Goal: Information Seeking & Learning: Check status

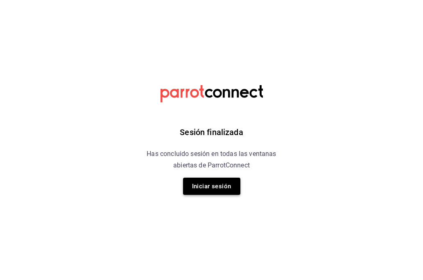
click at [211, 184] on button "Iniciar sesión" at bounding box center [211, 186] width 57 height 17
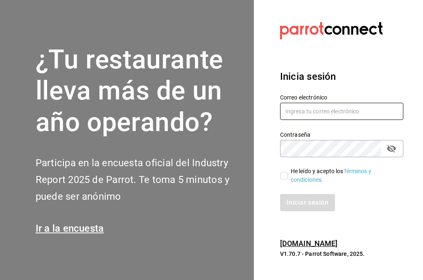
type input "victor.ainab@gmail.com"
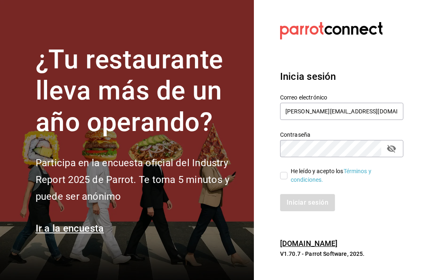
click at [283, 179] on label "He leído y acepto los Términos y condiciones." at bounding box center [338, 175] width 117 height 17
click at [283, 179] on input "He leído y acepto los Términos y condiciones." at bounding box center [283, 175] width 7 height 7
checkbox input "true"
click at [290, 199] on button "Iniciar sesión" at bounding box center [308, 202] width 56 height 17
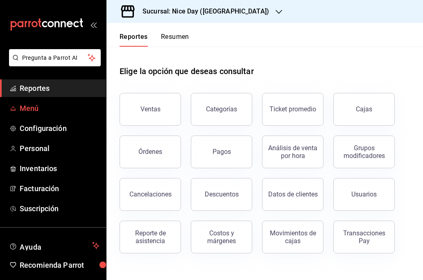
click at [51, 106] on span "Menú" at bounding box center [60, 108] width 80 height 11
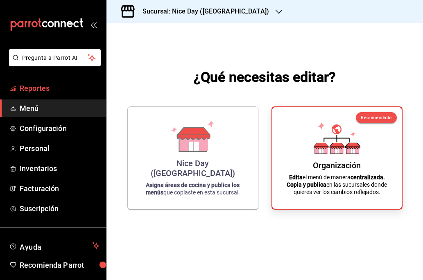
click at [45, 90] on span "Reportes" at bounding box center [60, 88] width 80 height 11
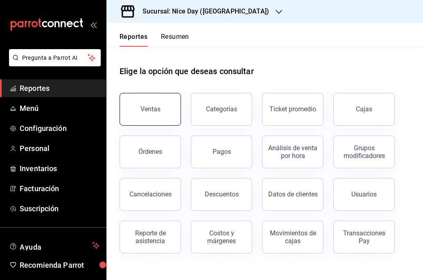
click at [157, 112] on div "Ventas" at bounding box center [150, 109] width 20 height 8
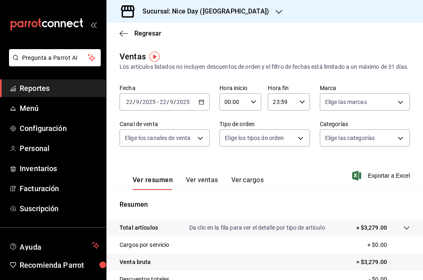
click at [180, 14] on h3 "Sucursal: Nice Day ([GEOGRAPHIC_DATA])" at bounding box center [202, 12] width 133 height 10
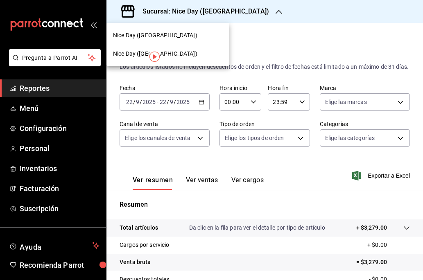
click at [131, 52] on span "Nice Day ([GEOGRAPHIC_DATA])" at bounding box center [155, 54] width 84 height 9
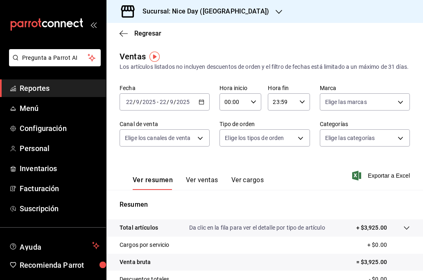
click at [203, 105] on icon "button" at bounding box center [202, 102] width 6 height 6
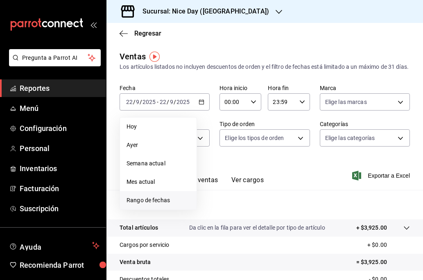
click at [139, 205] on span "Rango de fechas" at bounding box center [158, 200] width 63 height 9
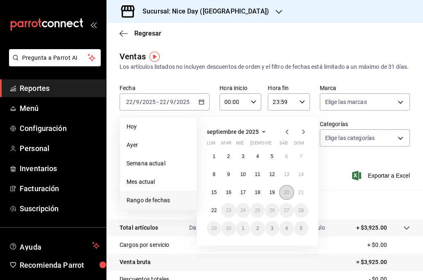
click at [289, 195] on abbr "20" at bounding box center [286, 193] width 5 height 6
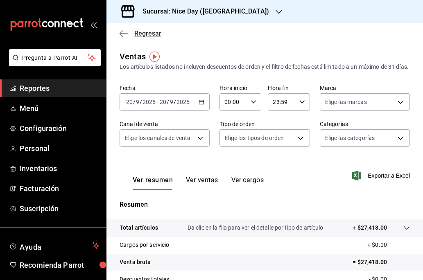
click at [123, 32] on icon "button" at bounding box center [124, 33] width 8 height 7
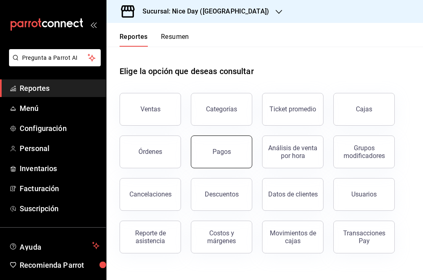
click at [214, 160] on button "Pagos" at bounding box center [221, 152] width 61 height 33
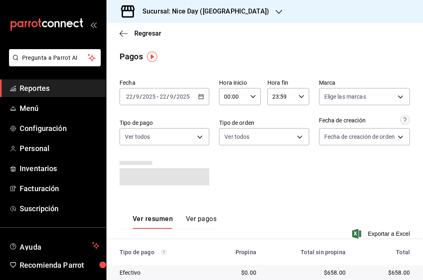
click at [199, 99] on \(Stroke\) "button" at bounding box center [201, 97] width 5 height 5
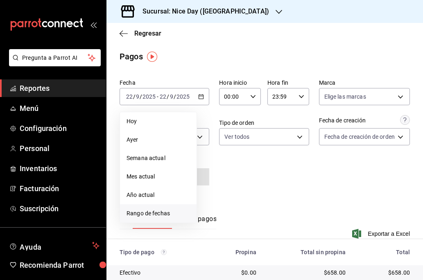
click at [152, 214] on span "Rango de fechas" at bounding box center [158, 213] width 63 height 9
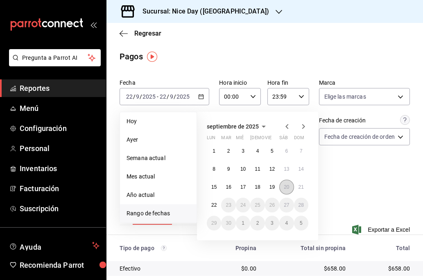
click at [285, 189] on abbr "20" at bounding box center [286, 187] width 5 height 6
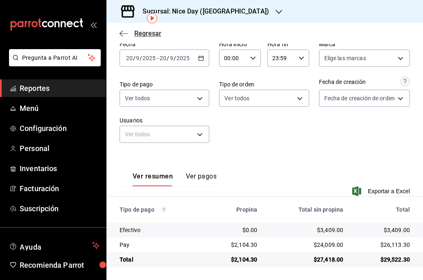
click at [126, 32] on icon "button" at bounding box center [124, 33] width 8 height 7
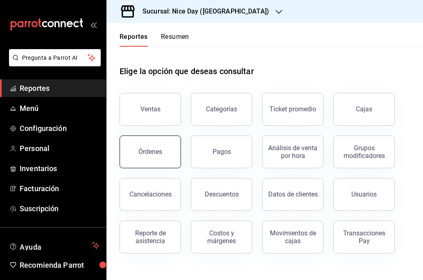
click at [159, 159] on button "Órdenes" at bounding box center [150, 152] width 61 height 33
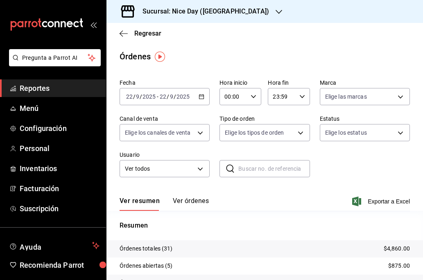
click at [200, 102] on div "[DATE] [DATE] - [DATE] [DATE]" at bounding box center [165, 96] width 90 height 17
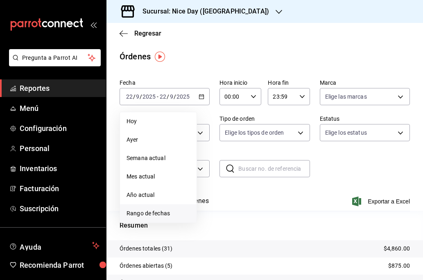
click at [151, 214] on span "Rango de fechas" at bounding box center [158, 213] width 63 height 9
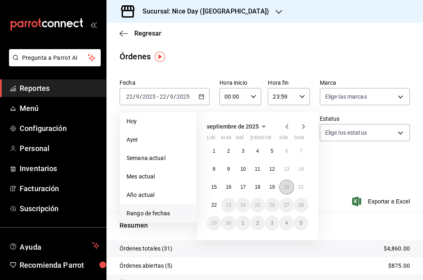
click at [288, 186] on abbr "20" at bounding box center [286, 187] width 5 height 6
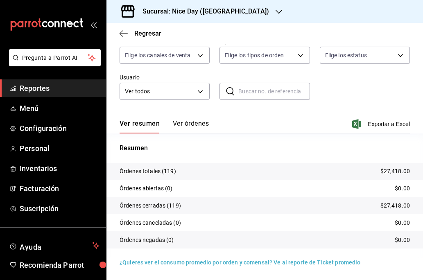
scroll to position [77, 0]
click at [202, 57] on body "Pregunta a Parrot AI Reportes Menú Configuración Personal Inventarios Facturaci…" at bounding box center [211, 140] width 423 height 280
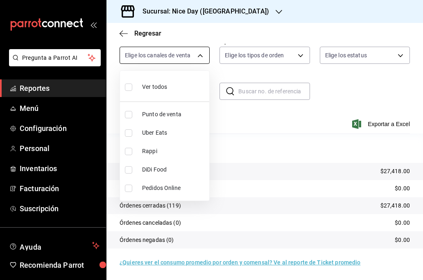
click at [202, 57] on div at bounding box center [211, 140] width 423 height 280
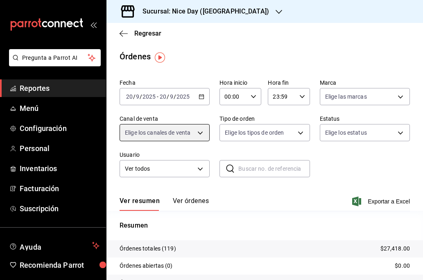
scroll to position [0, 0]
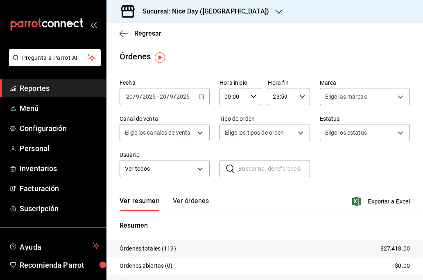
click at [198, 102] on div "[DATE] [DATE] - [DATE] [DATE]" at bounding box center [165, 96] width 90 height 17
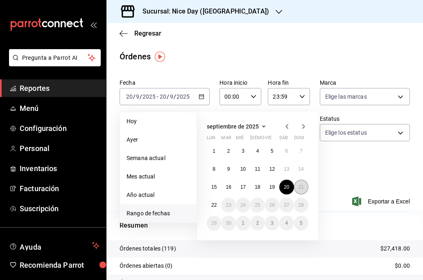
click at [303, 183] on button "21" at bounding box center [301, 187] width 14 height 15
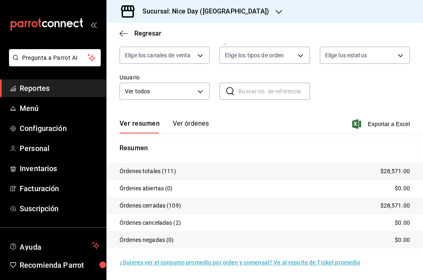
scroll to position [77, 0]
click at [120, 36] on icon "button" at bounding box center [124, 33] width 8 height 7
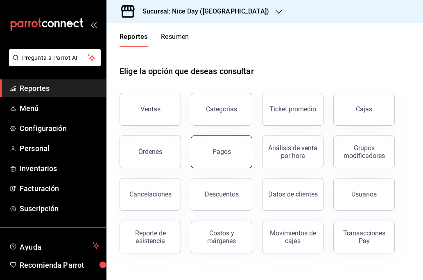
click at [227, 148] on div "Pagos" at bounding box center [222, 152] width 18 height 8
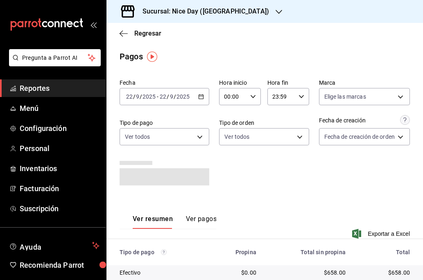
click at [206, 97] on div "[DATE] [DATE] - [DATE] [DATE]" at bounding box center [165, 96] width 90 height 17
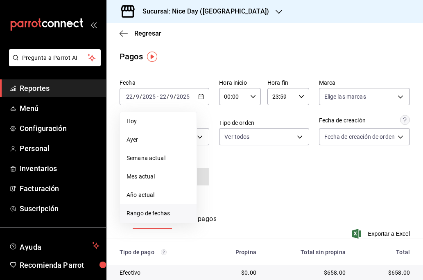
click at [145, 212] on span "Rango de fechas" at bounding box center [158, 213] width 63 height 9
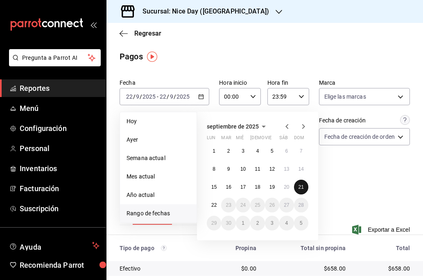
click at [299, 186] on abbr "21" at bounding box center [301, 187] width 5 height 6
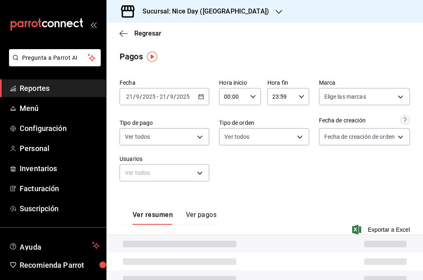
click at [299, 186] on div "Fecha [DATE] [DATE] - [DATE] [DATE] Hora inicio 00:00 Hora inicio Hora fin 23:5…" at bounding box center [265, 134] width 290 height 116
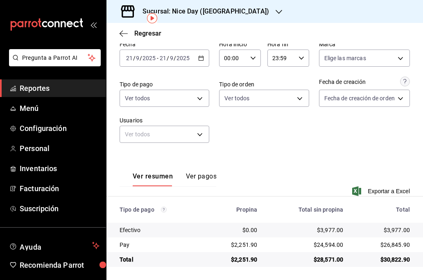
click at [199, 61] on \(Stroke\) "button" at bounding box center [201, 58] width 5 height 5
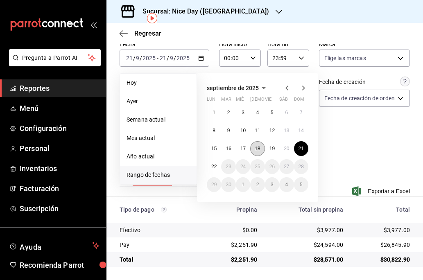
click at [258, 146] on abbr "18" at bounding box center [257, 149] width 5 height 6
click at [216, 164] on abbr "22" at bounding box center [213, 167] width 5 height 6
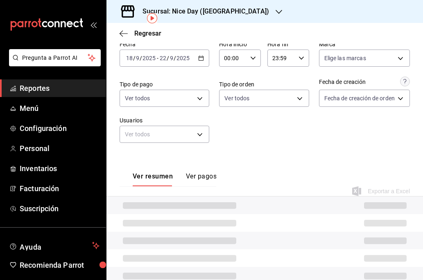
click at [202, 57] on icon "button" at bounding box center [201, 58] width 6 height 6
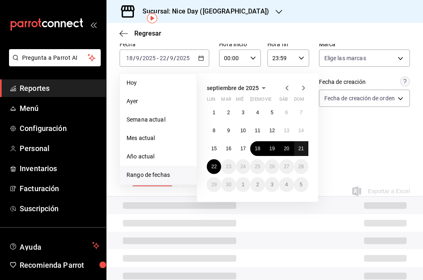
click at [300, 152] on button "21" at bounding box center [301, 148] width 14 height 15
click at [255, 150] on button "18" at bounding box center [257, 148] width 14 height 15
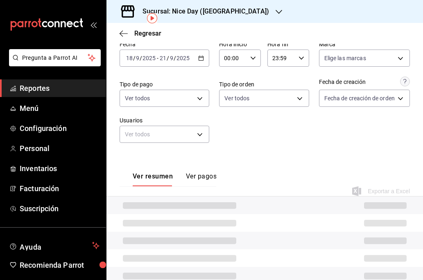
click at [202, 177] on button "Ver pagos" at bounding box center [201, 179] width 31 height 14
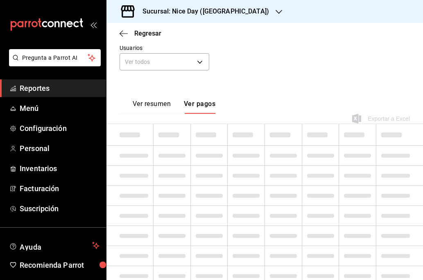
click at [161, 105] on button "Ver resumen" at bounding box center [152, 107] width 38 height 14
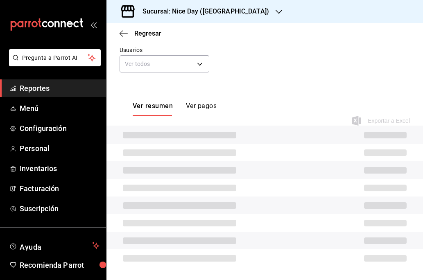
scroll to position [104, 0]
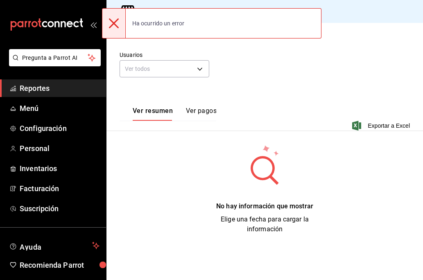
click at [230, 91] on div "Ver resumen Ver pagos Exportar a Excel" at bounding box center [264, 113] width 317 height 53
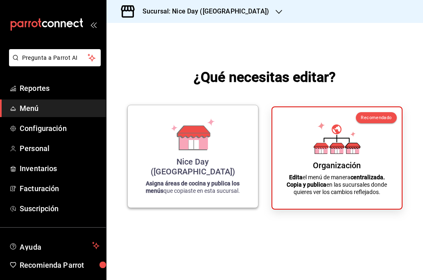
click at [197, 149] on icon at bounding box center [193, 144] width 10 height 9
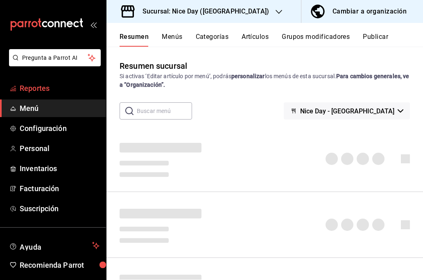
click at [38, 90] on span "Reportes" at bounding box center [60, 88] width 80 height 11
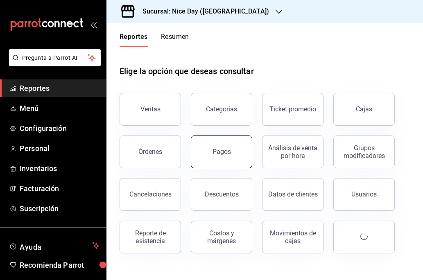
click at [207, 162] on button "Pagos" at bounding box center [221, 152] width 61 height 33
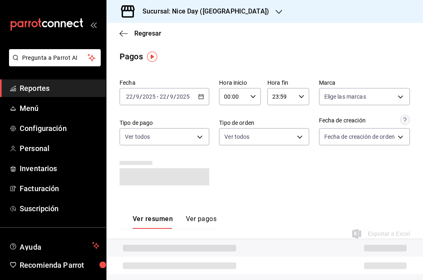
click at [201, 102] on div "[DATE] [DATE] - [DATE] [DATE]" at bounding box center [165, 96] width 90 height 17
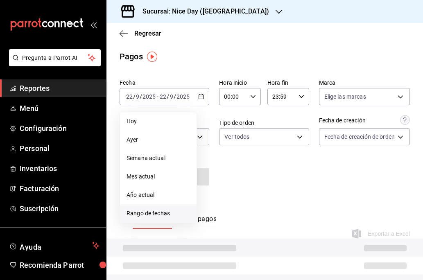
click at [151, 215] on span "Rango de fechas" at bounding box center [158, 213] width 63 height 9
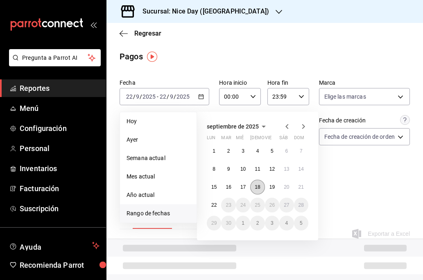
click at [256, 186] on abbr "18" at bounding box center [257, 187] width 5 height 6
click at [301, 188] on abbr "21" at bounding box center [301, 187] width 5 height 6
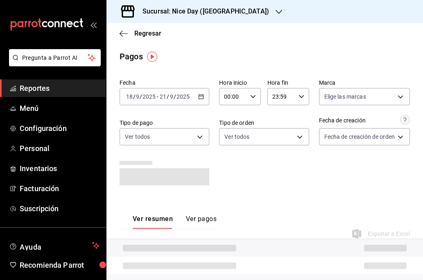
click at [302, 176] on div "Fecha 2025-09-18 18 / 9 / 2025 - 2025-09-21 21 / 9 / 2025 Hora inicio 00:00 Hor…" at bounding box center [265, 136] width 290 height 120
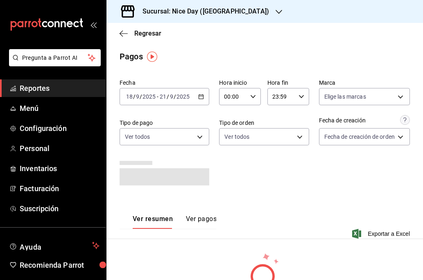
click at [155, 97] on input "2025" at bounding box center [149, 96] width 14 height 7
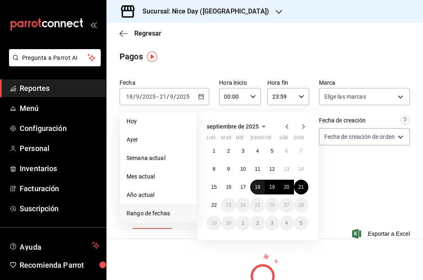
click at [256, 184] on abbr "18" at bounding box center [257, 187] width 5 height 6
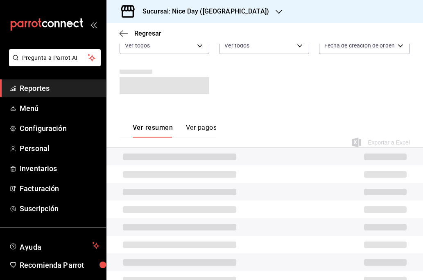
scroll to position [95, 0]
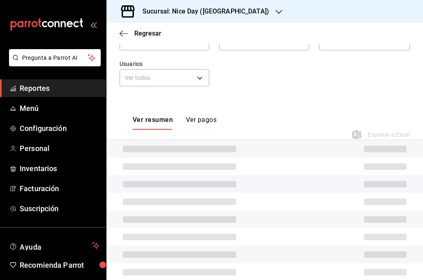
click at [256, 129] on div "Ver resumen Ver pagos Exportar a Excel" at bounding box center [264, 122] width 317 height 53
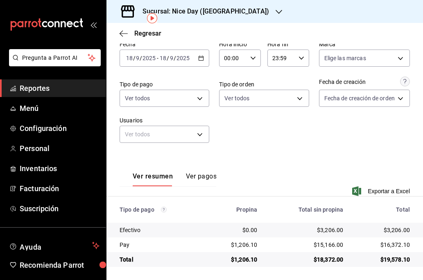
drag, startPoint x: 333, startPoint y: 29, endPoint x: 251, endPoint y: 162, distance: 155.9
click at [251, 163] on div "Ver resumen Ver pagos Exportar a Excel" at bounding box center [264, 179] width 317 height 53
click at [203, 60] on icon "button" at bounding box center [201, 58] width 6 height 6
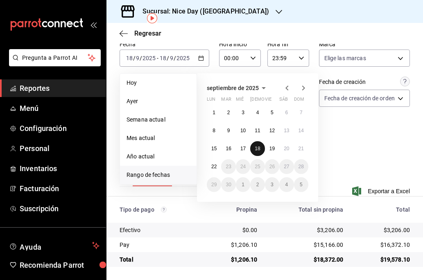
click at [260, 149] on abbr "18" at bounding box center [257, 149] width 5 height 6
click at [301, 153] on button "21" at bounding box center [301, 148] width 14 height 15
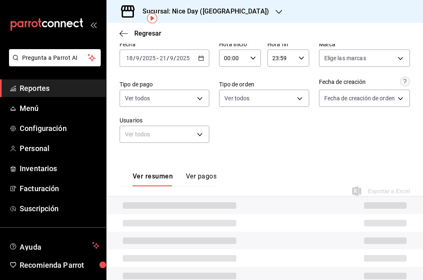
click at [318, 162] on div "Ver resumen Ver pagos Exportar a Excel" at bounding box center [264, 179] width 317 height 53
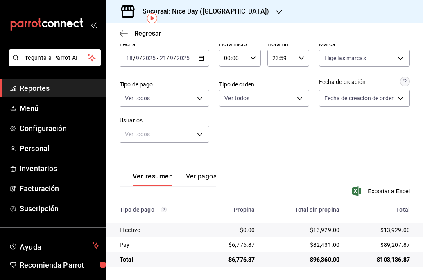
click at [199, 59] on icon "button" at bounding box center [201, 58] width 6 height 6
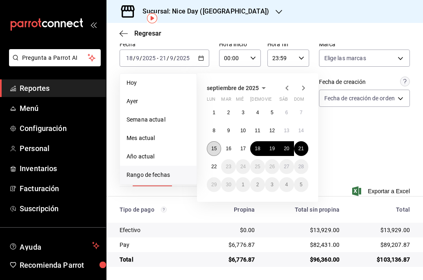
click at [216, 150] on abbr "15" at bounding box center [213, 149] width 5 height 6
click at [300, 150] on abbr "21" at bounding box center [301, 149] width 5 height 6
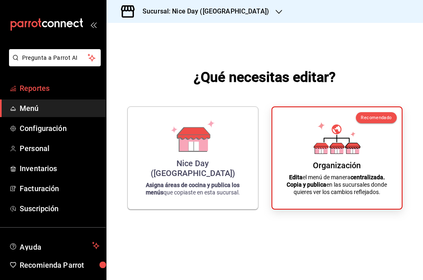
click at [53, 93] on span "Reportes" at bounding box center [60, 88] width 80 height 11
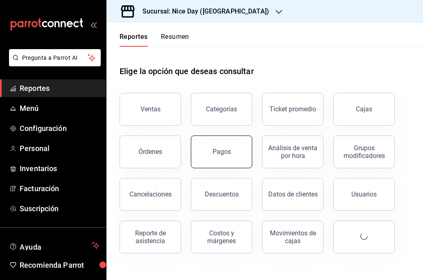
click at [219, 156] on button "Pagos" at bounding box center [221, 152] width 61 height 33
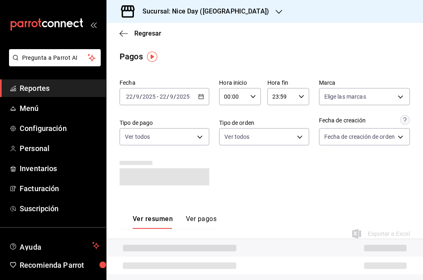
click at [204, 94] on div "[DATE] [DATE] - [DATE] [DATE]" at bounding box center [165, 96] width 90 height 17
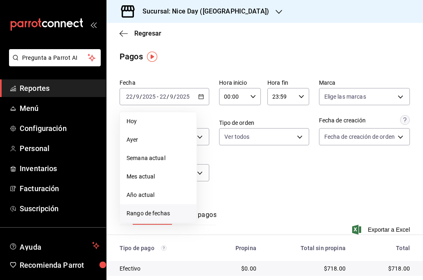
click at [156, 215] on span "Rango de fechas" at bounding box center [158, 213] width 63 height 9
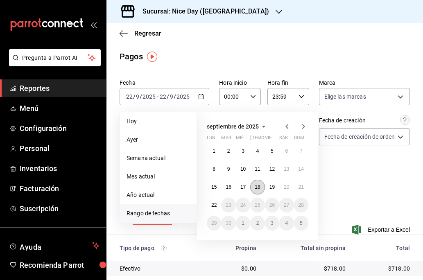
click at [263, 186] on button "18" at bounding box center [257, 187] width 14 height 15
click at [303, 188] on abbr "21" at bounding box center [301, 187] width 5 height 6
